Goal: Task Accomplishment & Management: Use online tool/utility

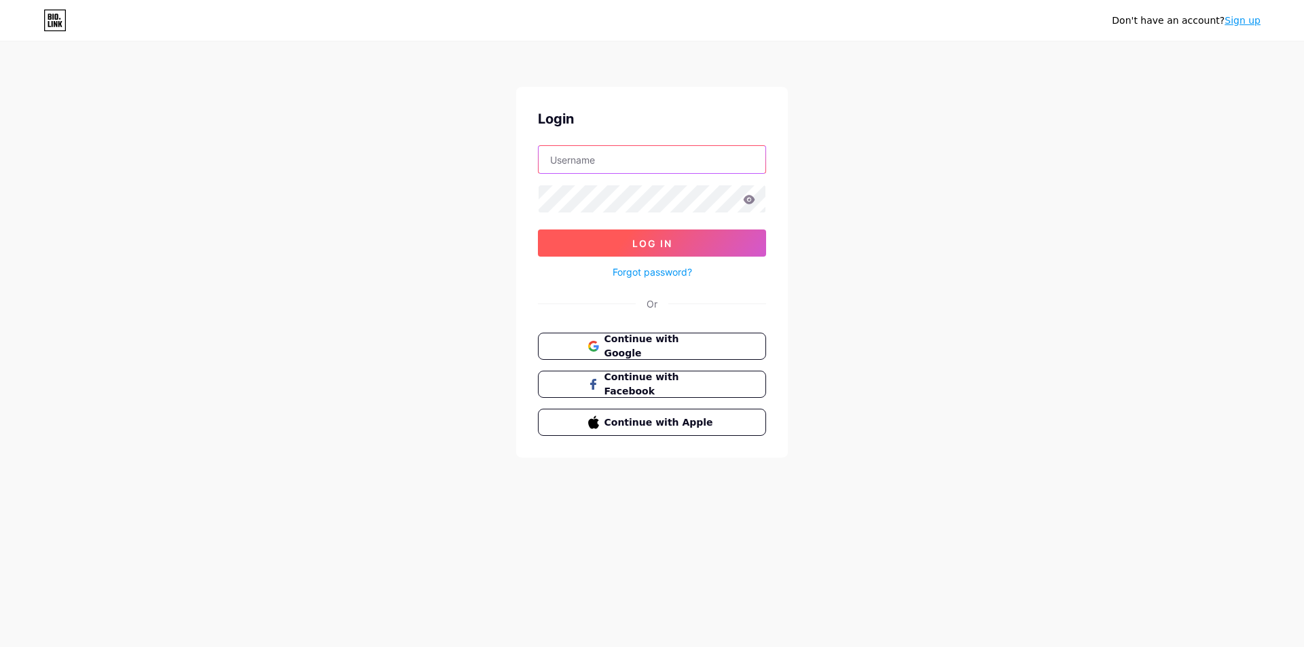
type input "[EMAIL_ADDRESS][DOMAIN_NAME]"
click at [630, 245] on button "Log In" at bounding box center [652, 243] width 228 height 27
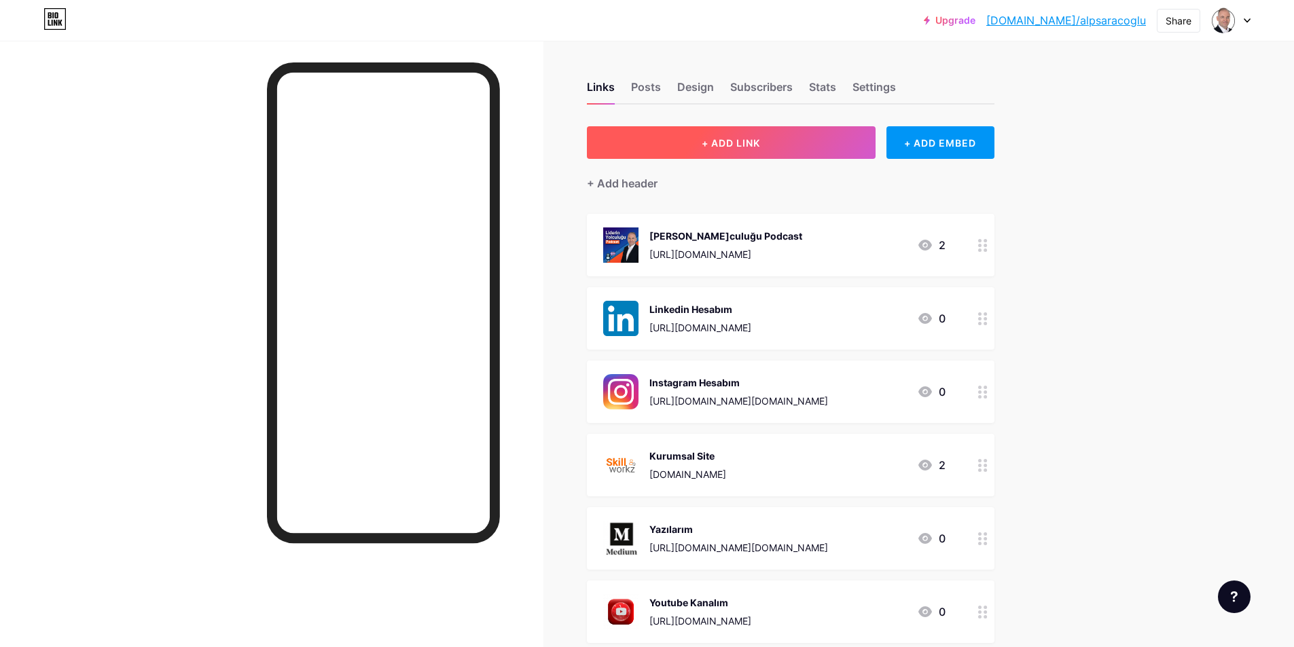
click at [752, 139] on span "+ ADD LINK" at bounding box center [731, 143] width 58 height 12
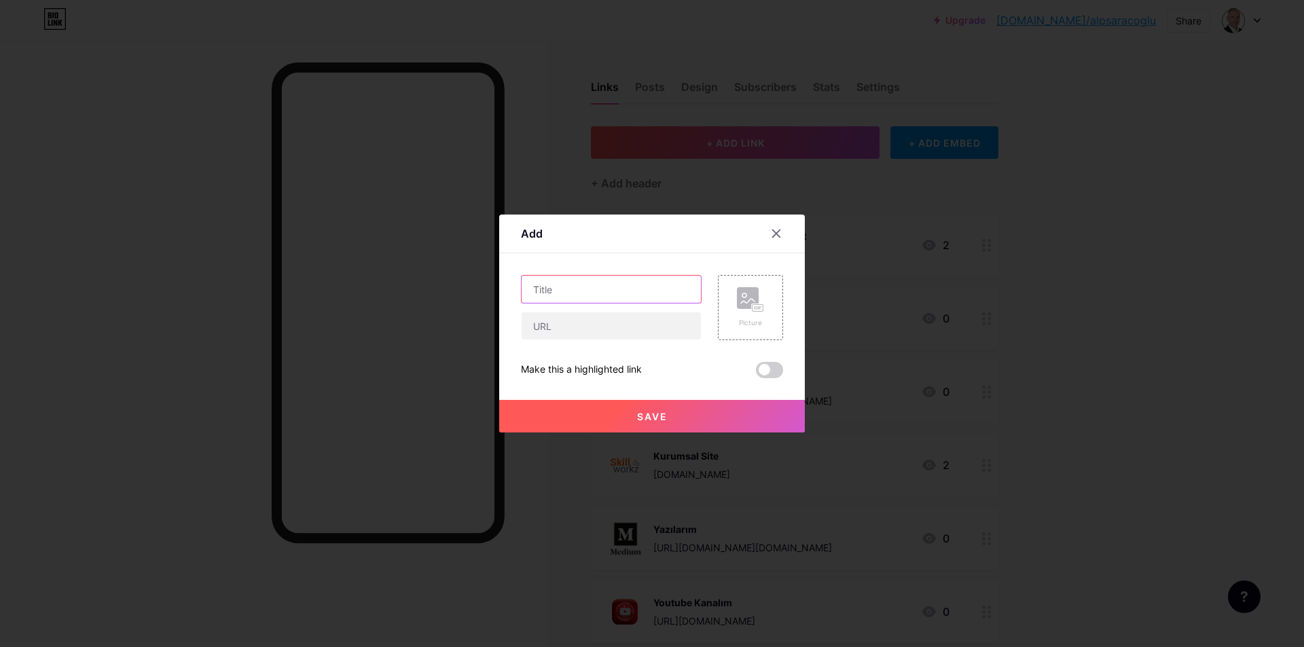
click at [596, 301] on input "text" at bounding box center [611, 289] width 179 height 27
type input "Webinar"
click at [583, 329] on input "text" at bounding box center [611, 325] width 179 height 27
paste input "[URL][DOMAIN_NAME]"
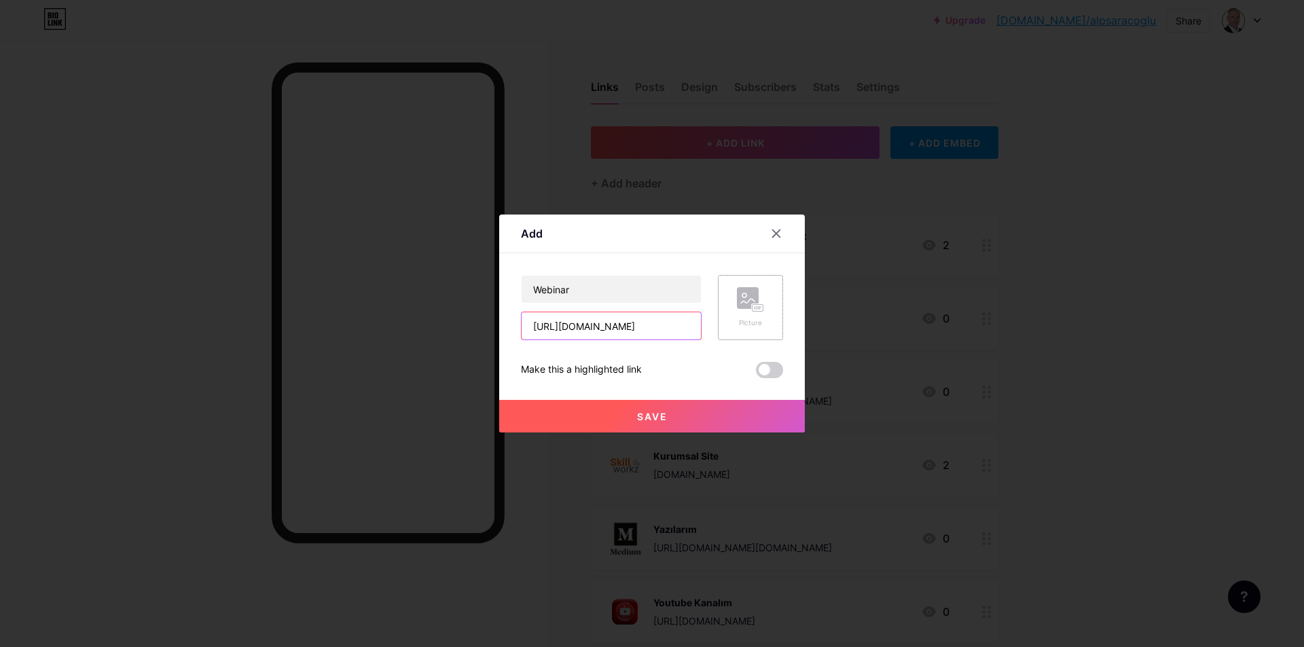
type input "[URL][DOMAIN_NAME]"
click at [751, 313] on div "Picture" at bounding box center [750, 307] width 27 height 41
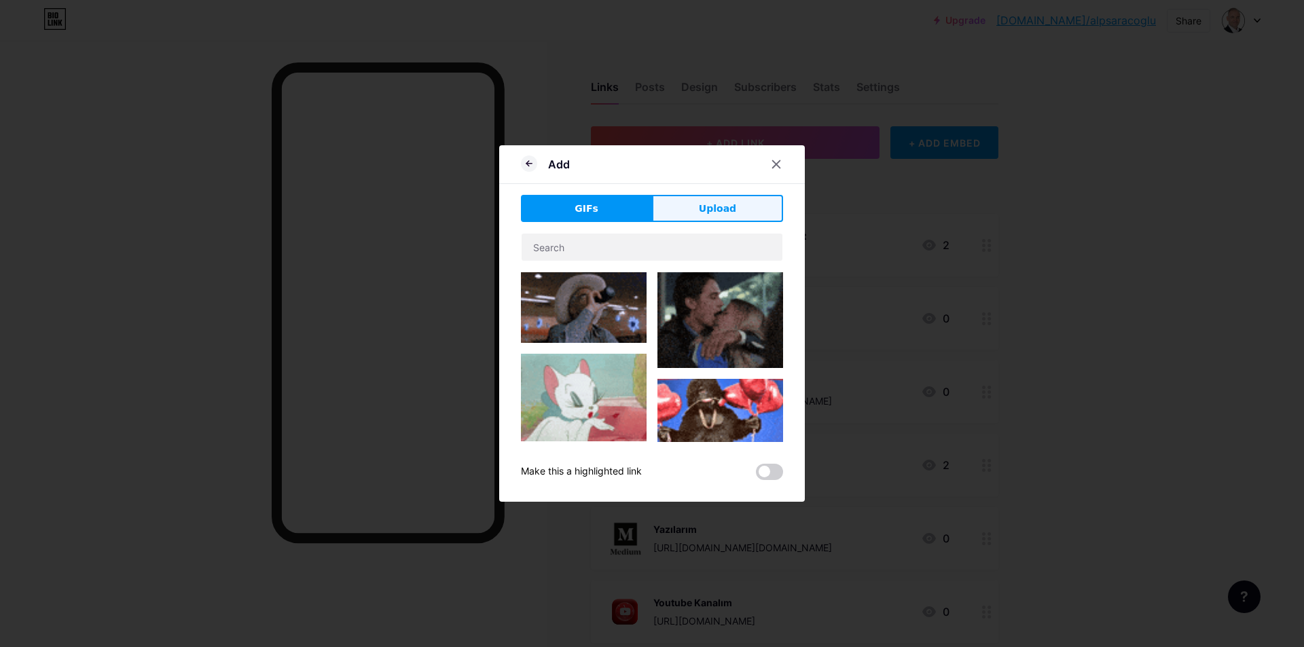
click at [732, 213] on span "Upload" at bounding box center [717, 209] width 37 height 14
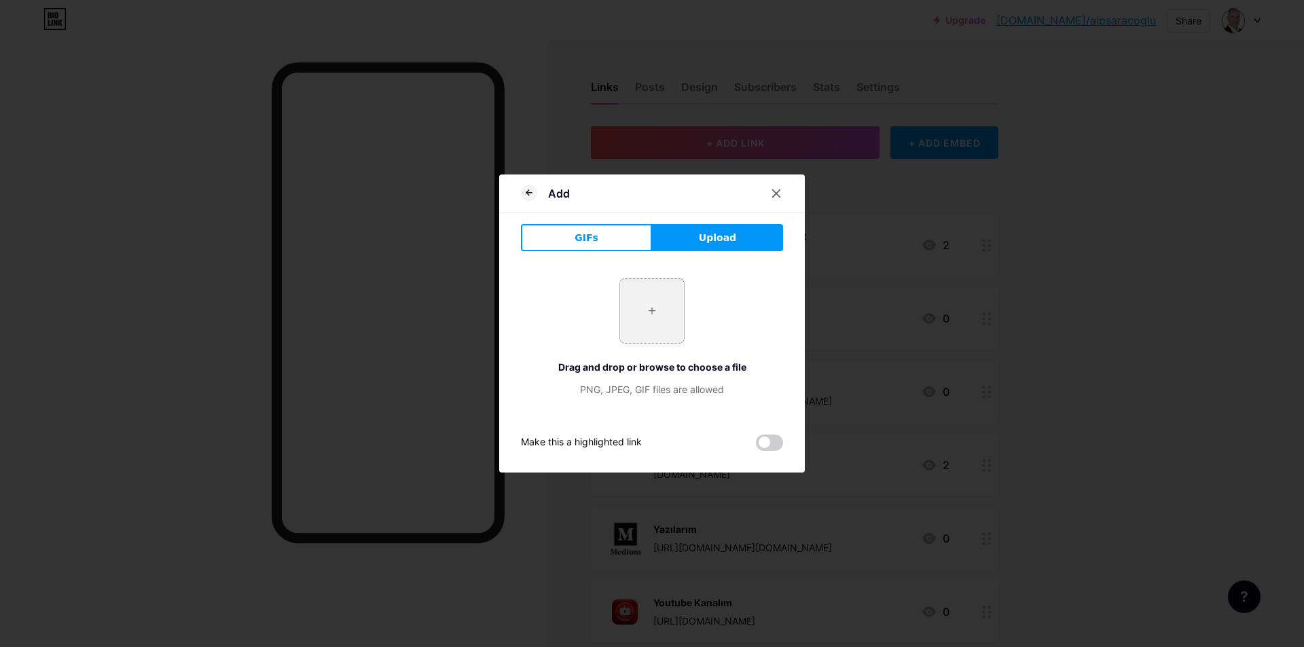
click at [636, 312] on input "file" at bounding box center [652, 311] width 64 height 64
type input "C:\fakepath\Krem ve Kahverengi Sade Hikayeleştirme Webinarı Instagram Gönderisi…"
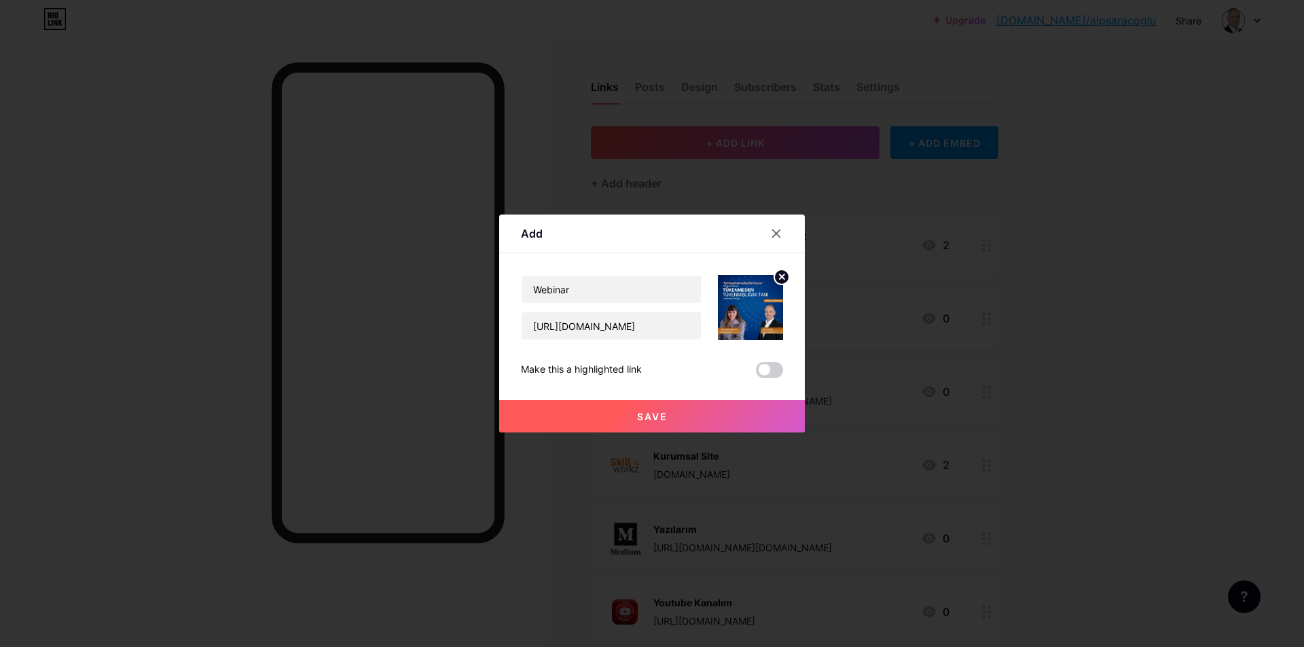
click at [654, 414] on span "Save" at bounding box center [652, 417] width 31 height 12
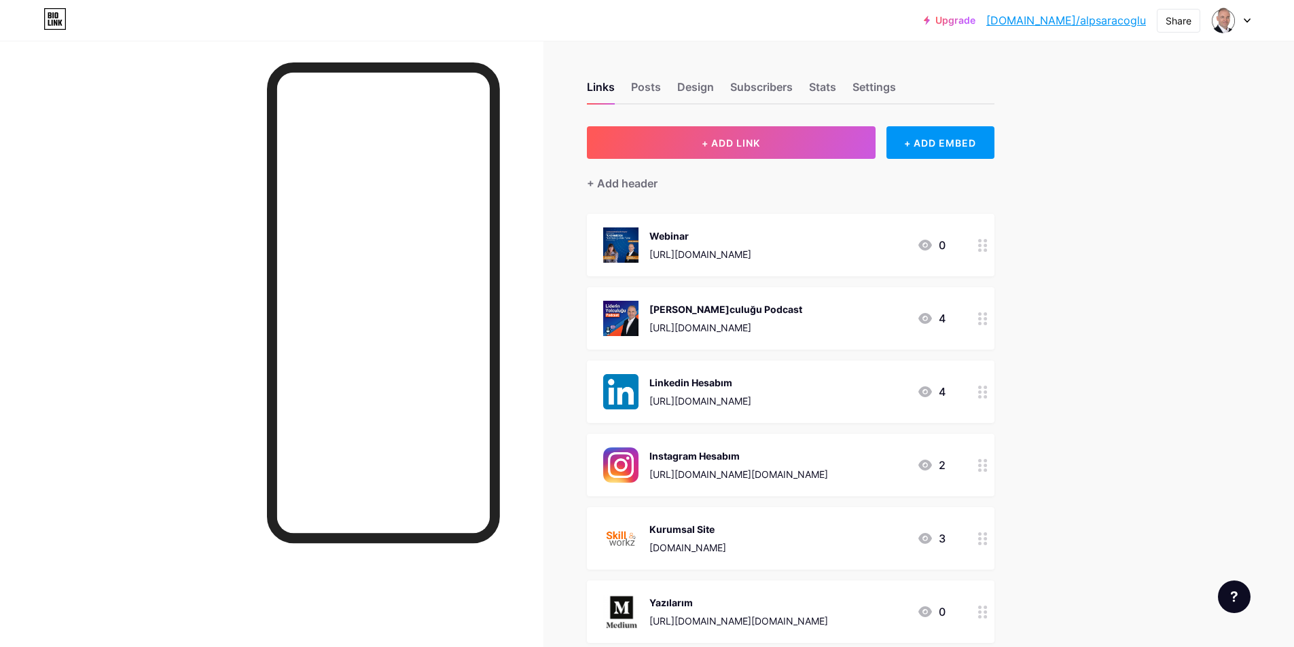
click at [986, 249] on icon at bounding box center [983, 245] width 10 height 13
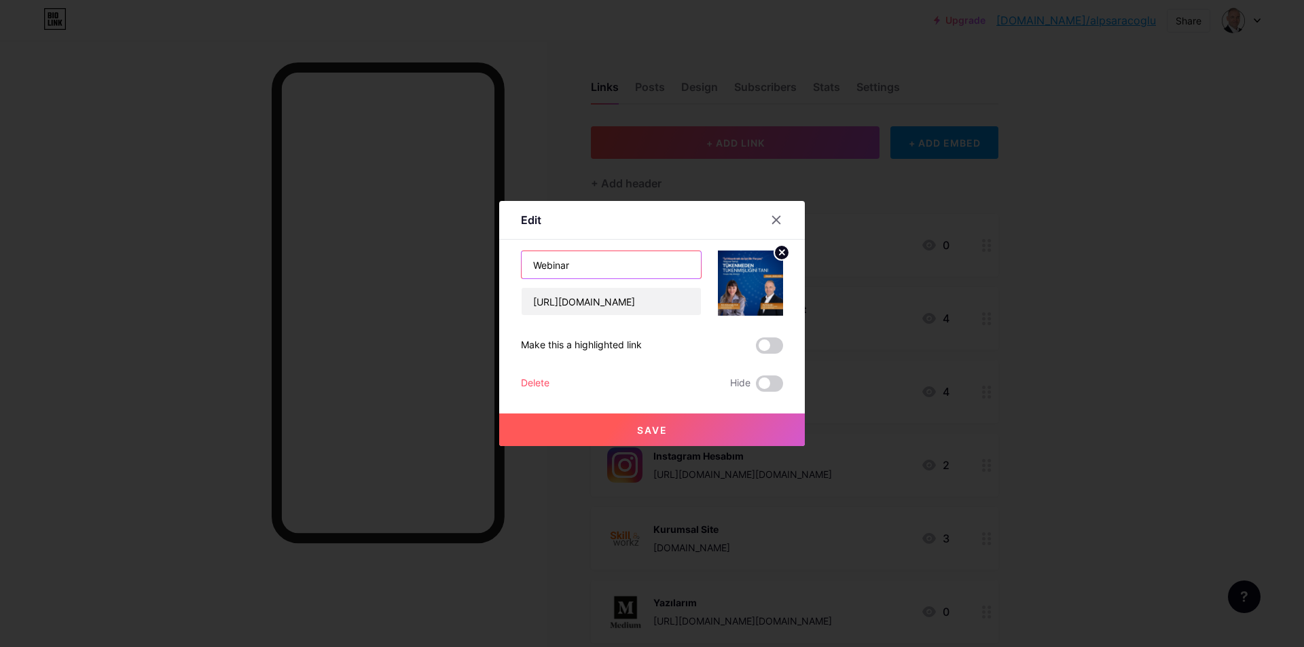
click at [624, 268] on input "Webinar" at bounding box center [611, 264] width 179 height 27
type input "Webinar - Tükenmeden Tükenmişliğini Tanı"
click at [663, 430] on span "Save" at bounding box center [652, 431] width 31 height 12
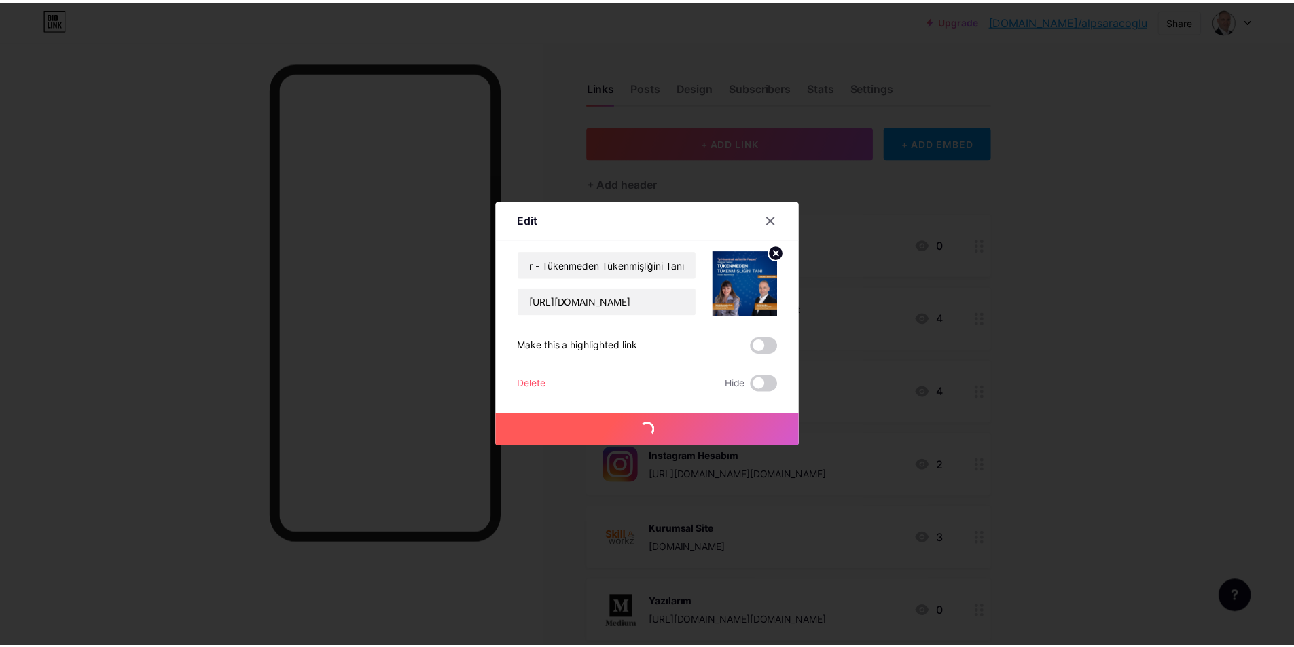
scroll to position [0, 0]
